Goal: Navigation & Orientation: Find specific page/section

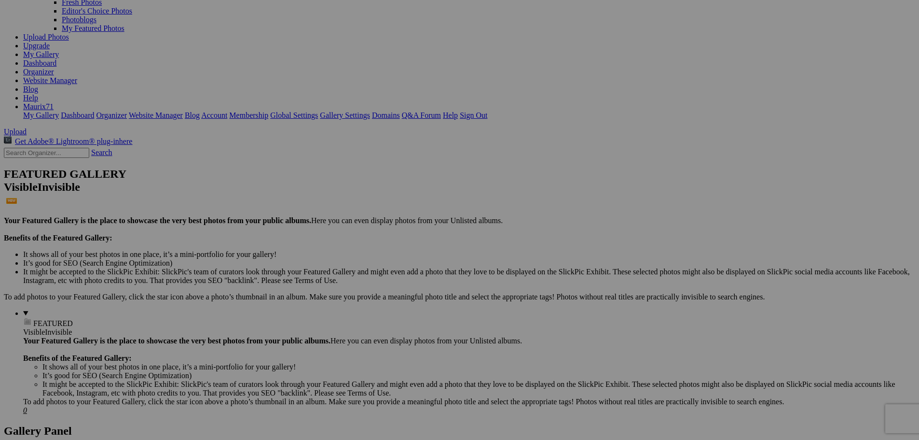
scroll to position [96, 0]
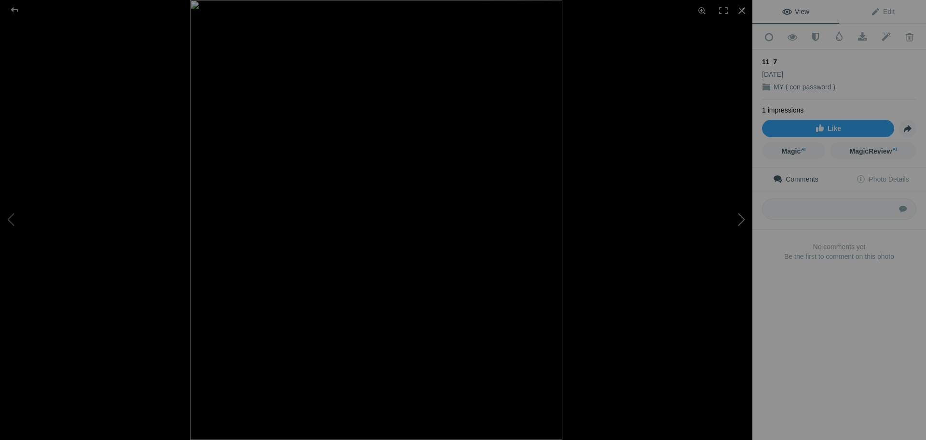
click at [741, 221] on button at bounding box center [716, 220] width 72 height 158
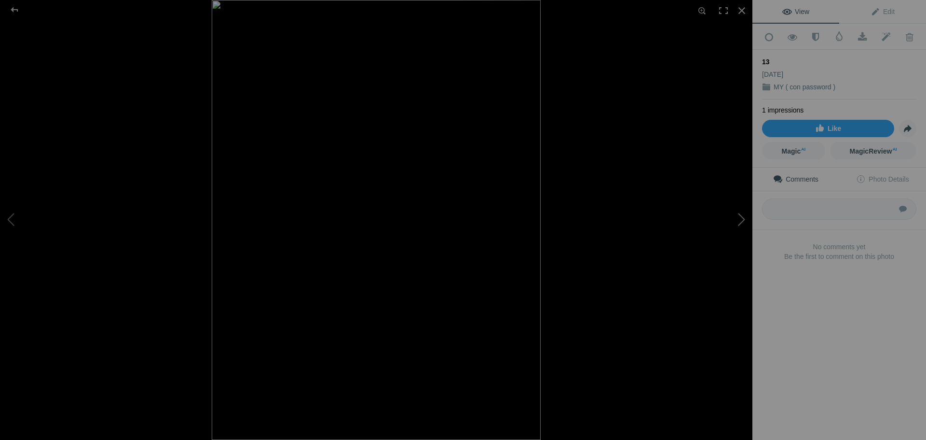
click at [741, 221] on button at bounding box center [716, 220] width 72 height 158
click at [743, 8] on div at bounding box center [741, 10] width 21 height 21
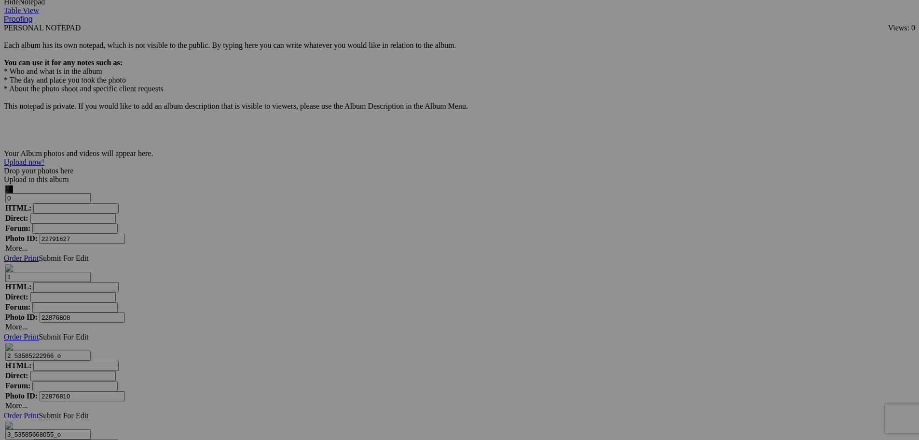
scroll to position [2771, 0]
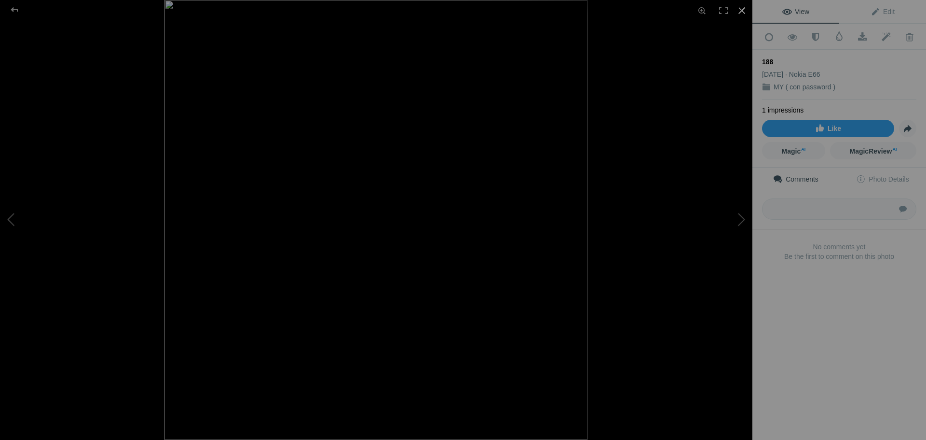
click at [743, 7] on div at bounding box center [741, 10] width 21 height 21
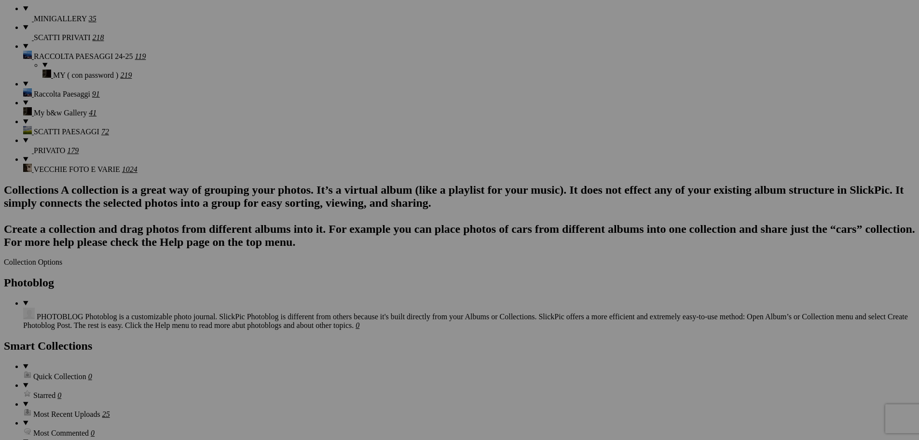
scroll to position [820, 0]
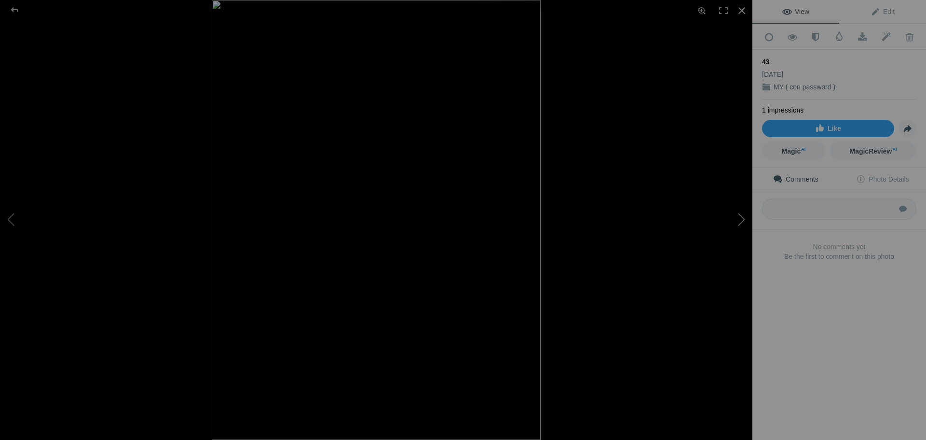
click at [738, 223] on button at bounding box center [716, 220] width 72 height 158
click at [742, 9] on div at bounding box center [741, 10] width 21 height 21
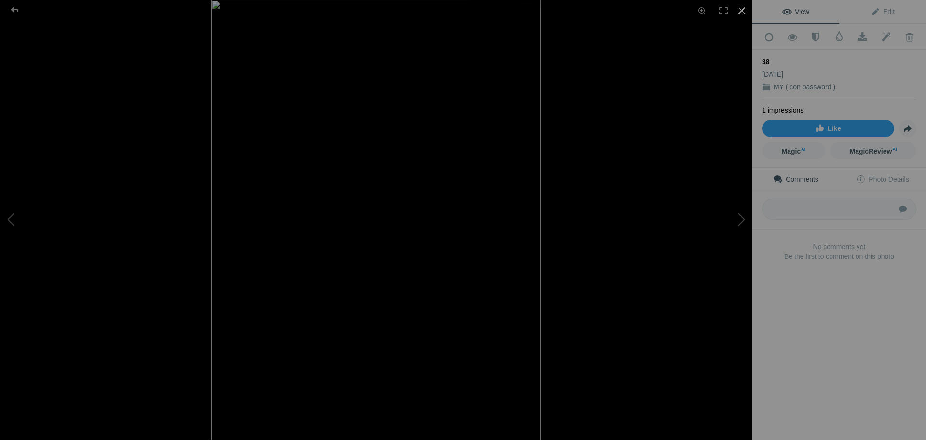
click at [743, 9] on div at bounding box center [741, 10] width 21 height 21
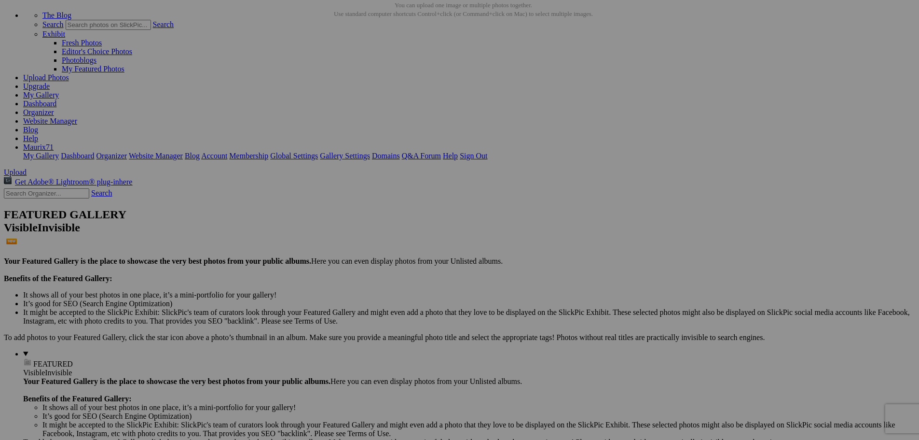
scroll to position [0, 0]
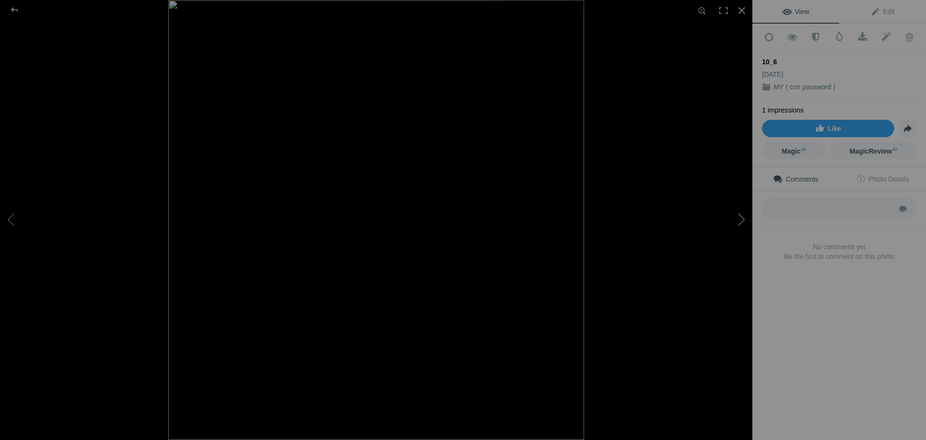
click at [741, 216] on button at bounding box center [716, 220] width 72 height 158
click at [740, 216] on button at bounding box center [716, 220] width 72 height 158
click at [739, 216] on button at bounding box center [716, 220] width 72 height 158
